Goal: Book appointment/travel/reservation

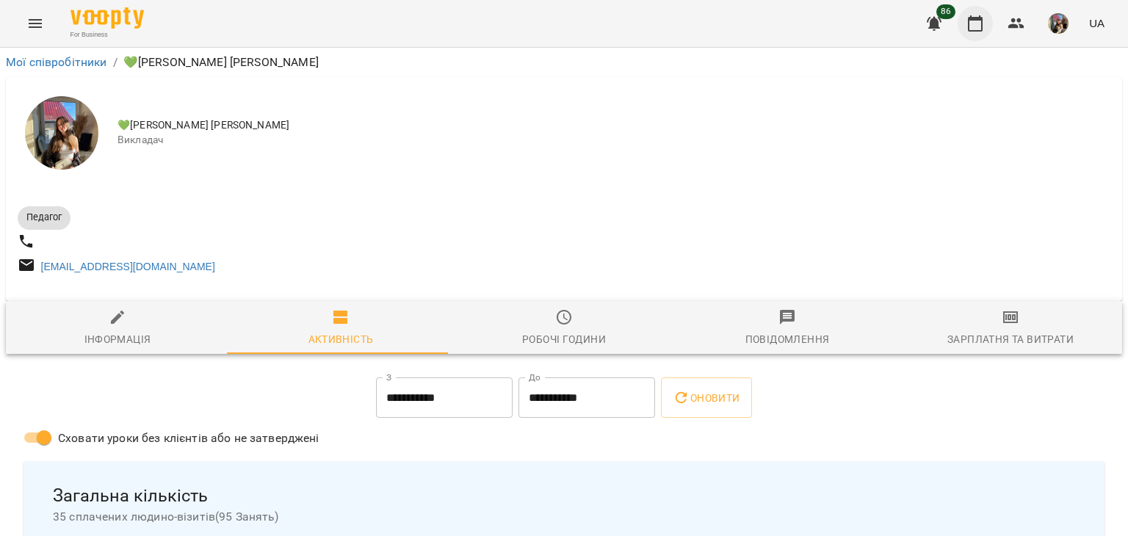
click at [975, 31] on icon "button" at bounding box center [975, 23] width 15 height 16
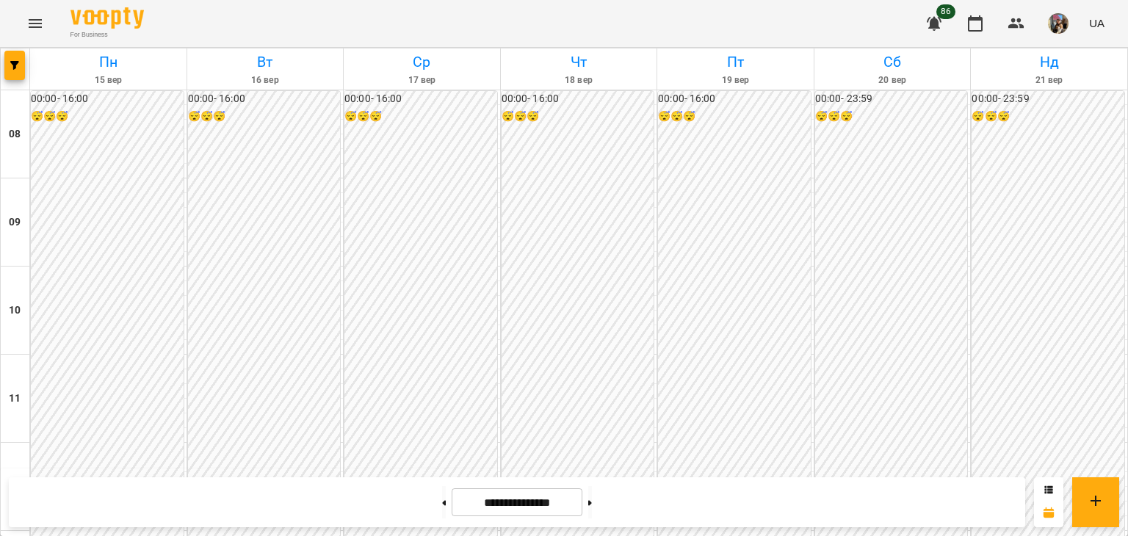
scroll to position [661, 0]
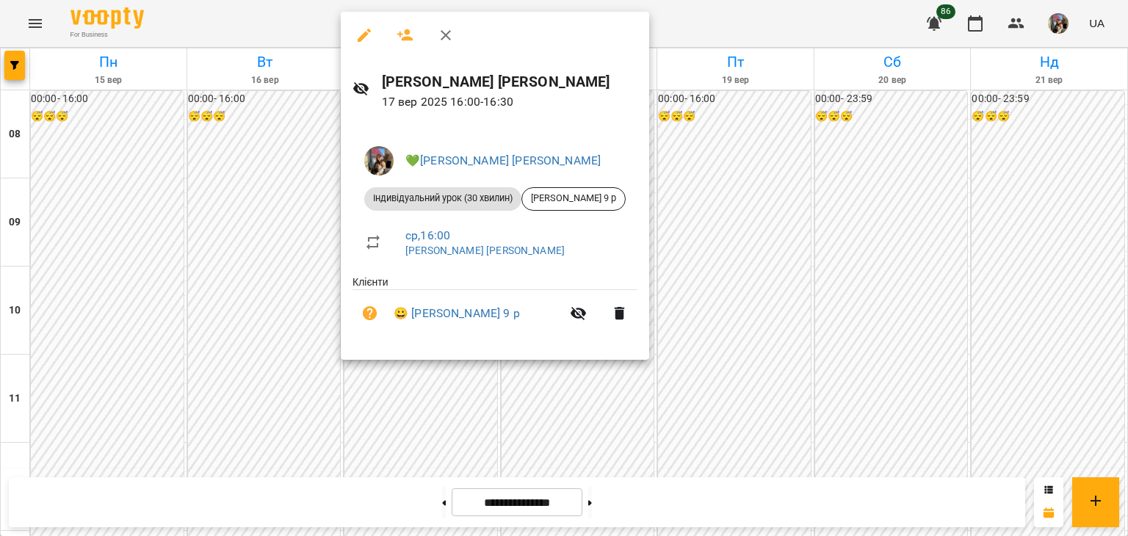
drag, startPoint x: 854, startPoint y: 193, endPoint x: 845, endPoint y: 195, distance: 8.9
click at [854, 193] on div at bounding box center [564, 268] width 1128 height 536
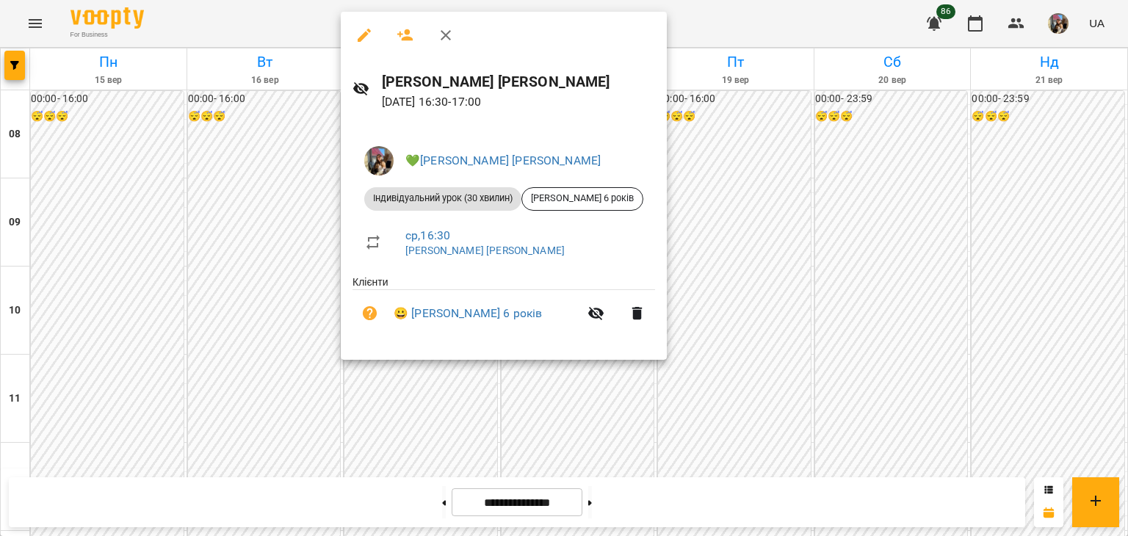
click at [866, 203] on div at bounding box center [564, 268] width 1128 height 536
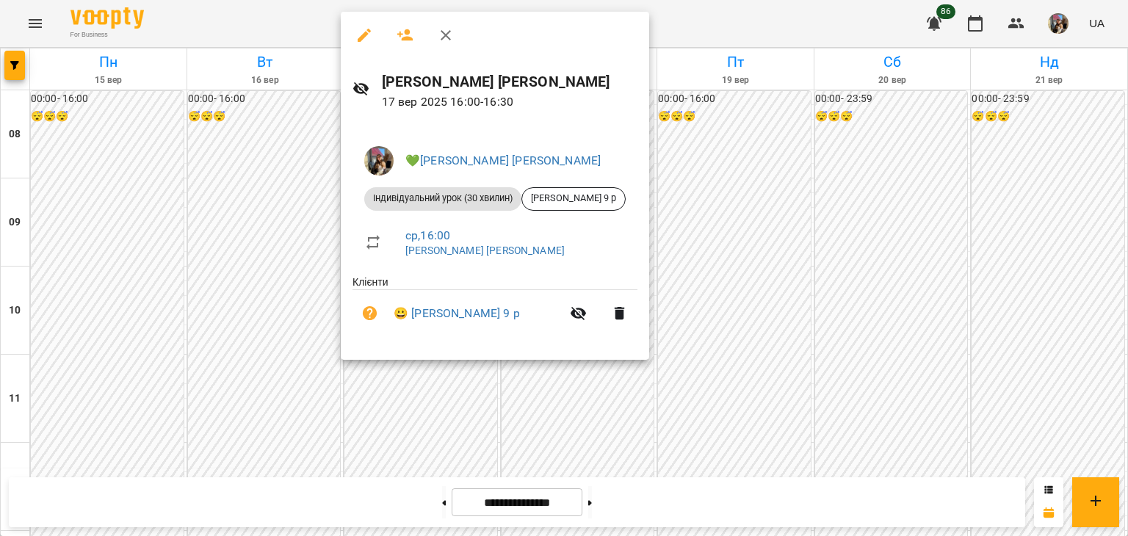
click at [766, 426] on div at bounding box center [564, 268] width 1128 height 536
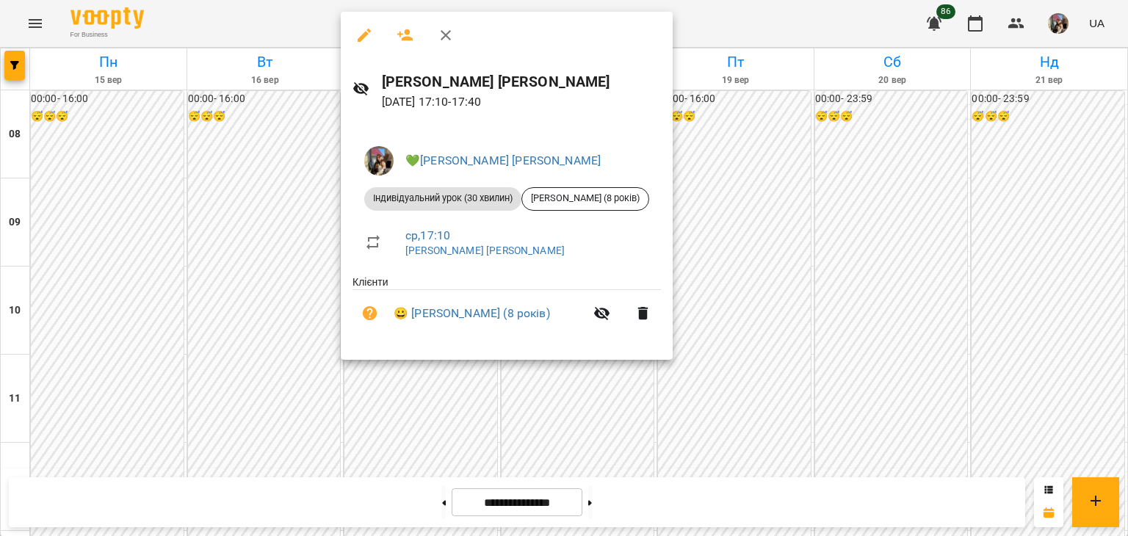
click at [784, 441] on div at bounding box center [564, 268] width 1128 height 536
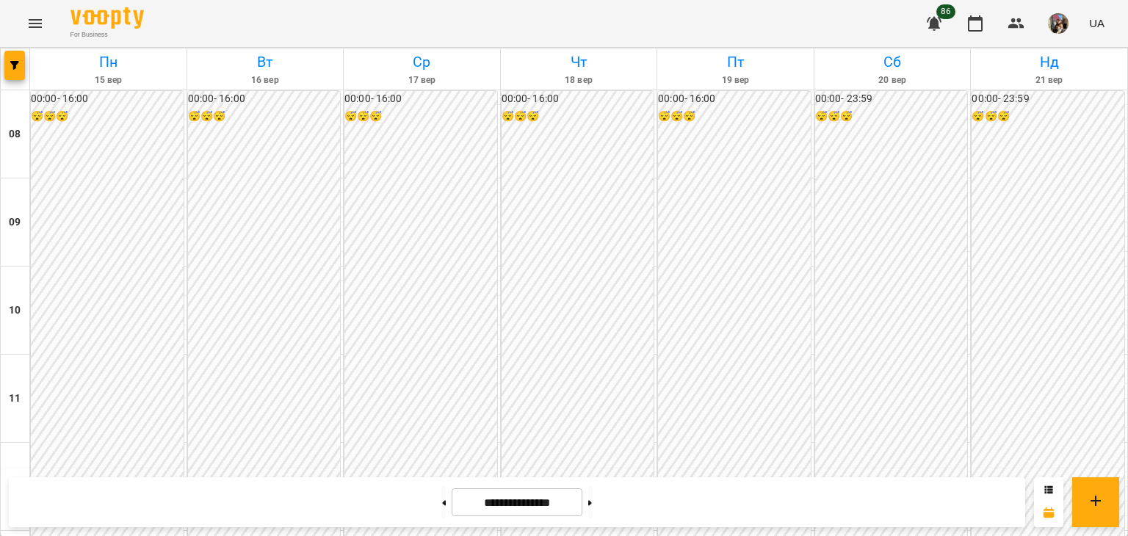
scroll to position [734, 0]
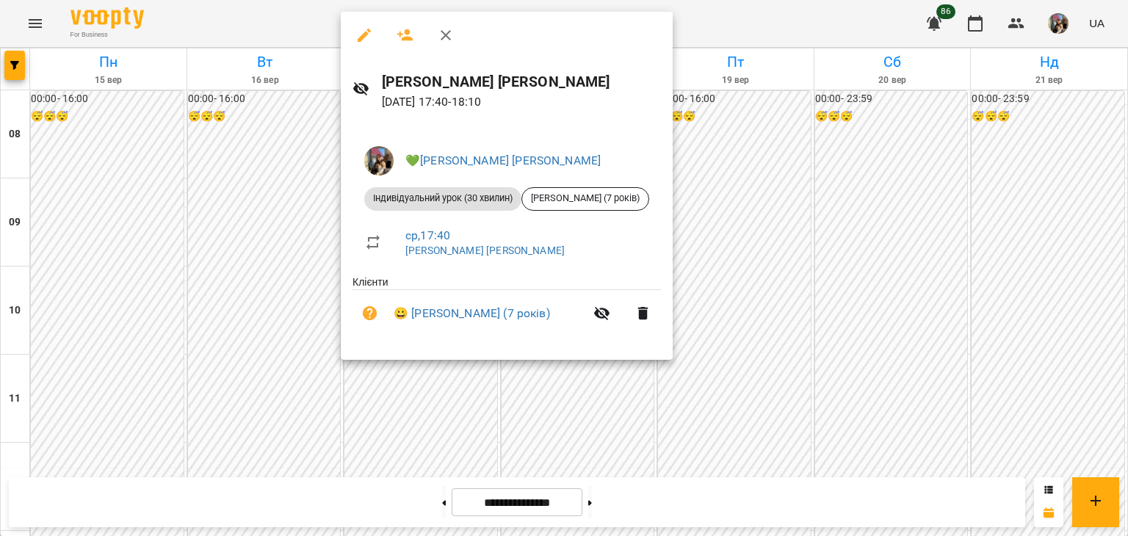
drag, startPoint x: 748, startPoint y: 353, endPoint x: 755, endPoint y: 359, distance: 9.4
click at [749, 354] on div at bounding box center [564, 268] width 1128 height 536
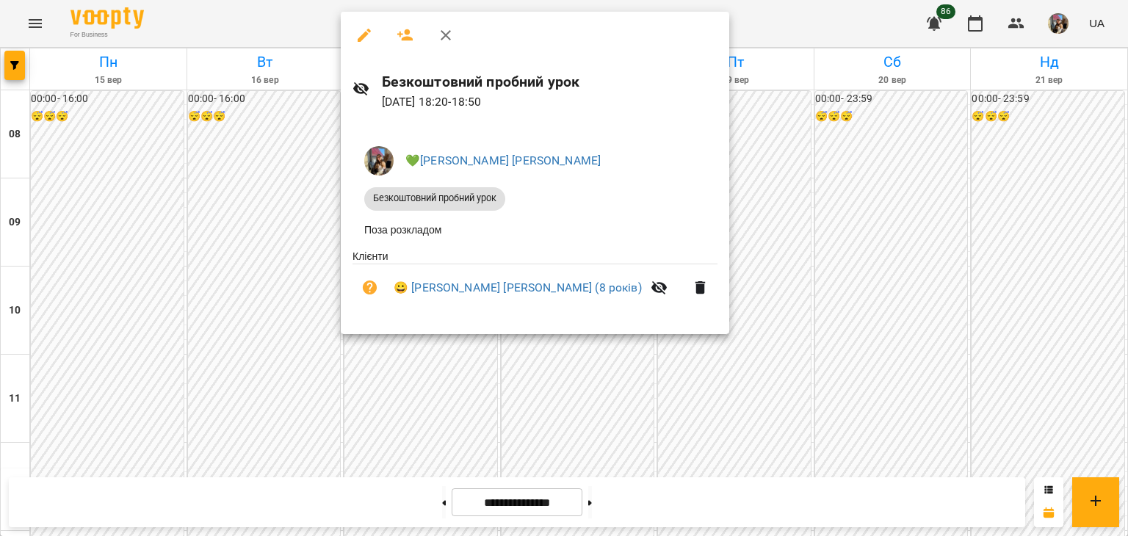
click at [759, 373] on div at bounding box center [564, 268] width 1128 height 536
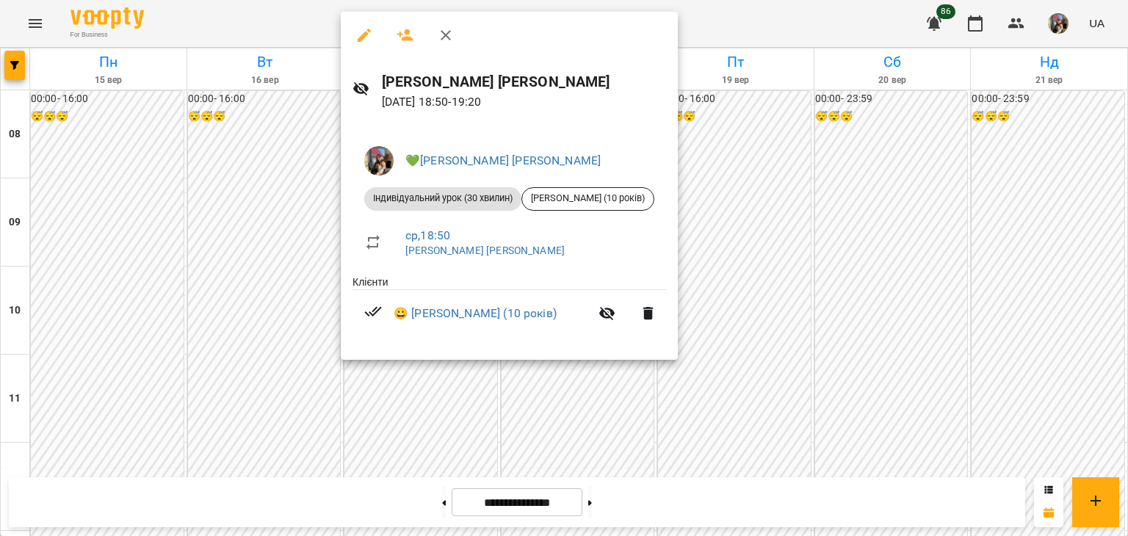
click at [441, 359] on div "💚[PERSON_NAME] [PERSON_NAME] Індивідуальний урок (30 хвилин) [PERSON_NAME] (10 …" at bounding box center [509, 242] width 337 height 238
click at [425, 388] on div at bounding box center [564, 268] width 1128 height 536
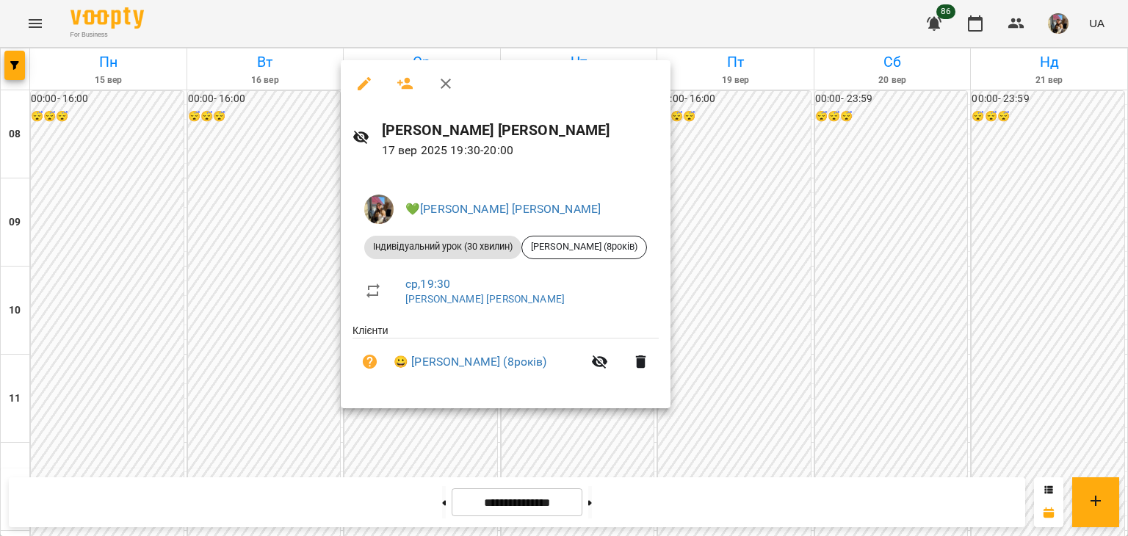
click at [770, 394] on div at bounding box center [564, 268] width 1128 height 536
